Goal: Information Seeking & Learning: Learn about a topic

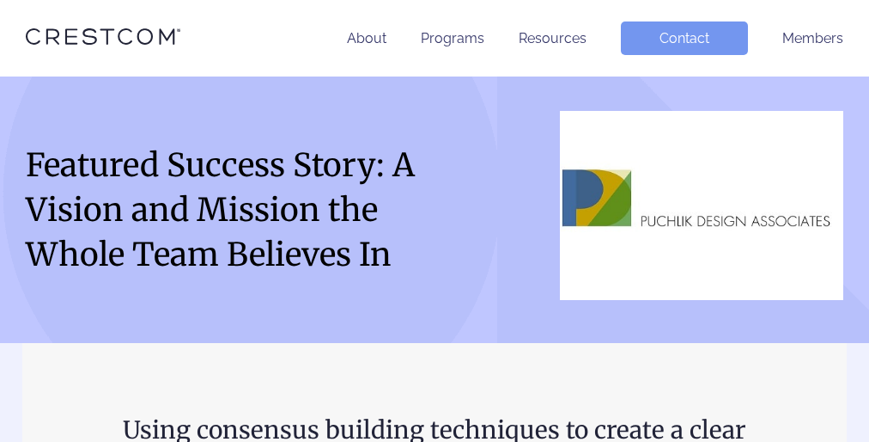
click at [435, 221] on div "Featured Success Story: A Vision and Mission the Whole Team Believes In" at bounding box center [434, 210] width 869 height 198
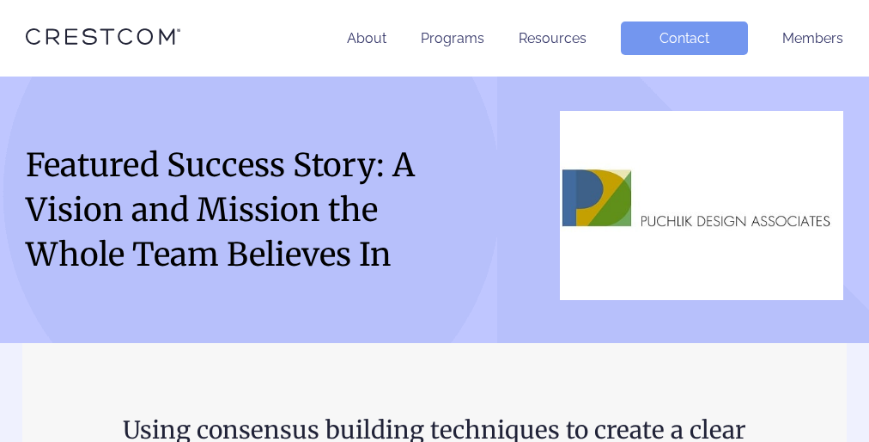
click at [435, 221] on div "Featured Success Story: A Vision and Mission the Whole Team Believes In" at bounding box center [434, 210] width 869 height 198
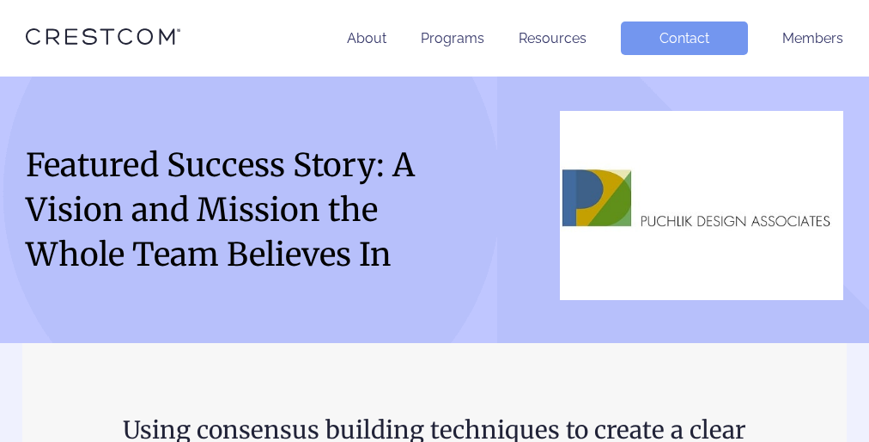
click at [435, 221] on div "Featured Success Story: A Vision and Mission the Whole Team Believes In" at bounding box center [434, 210] width 869 height 198
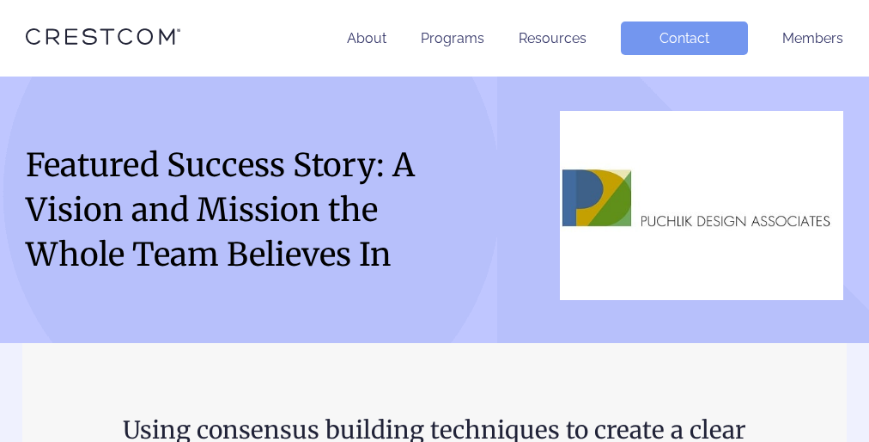
click at [435, 221] on div "Featured Success Story: A Vision and Mission the Whole Team Believes In" at bounding box center [434, 210] width 869 height 198
